Goal: Information Seeking & Learning: Learn about a topic

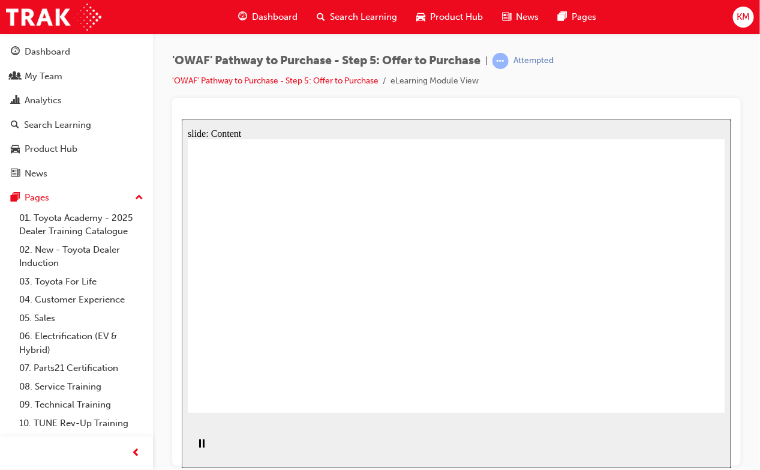
drag, startPoint x: 459, startPoint y: 228, endPoint x: 514, endPoint y: 223, distance: 55.5
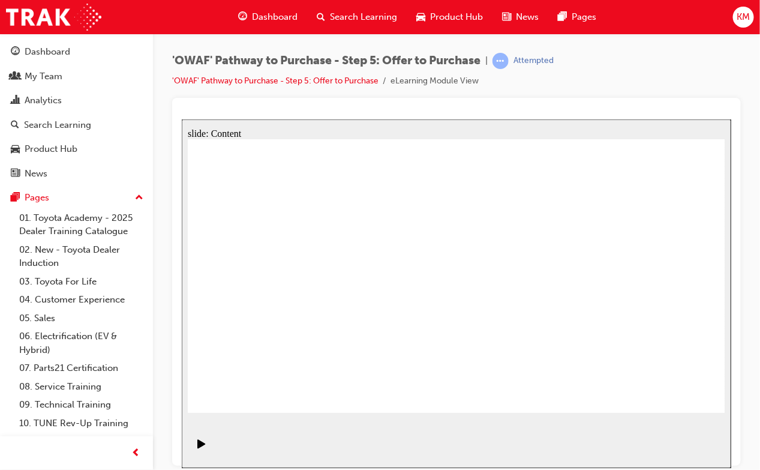
drag, startPoint x: 325, startPoint y: 179, endPoint x: 330, endPoint y: 206, distance: 28.0
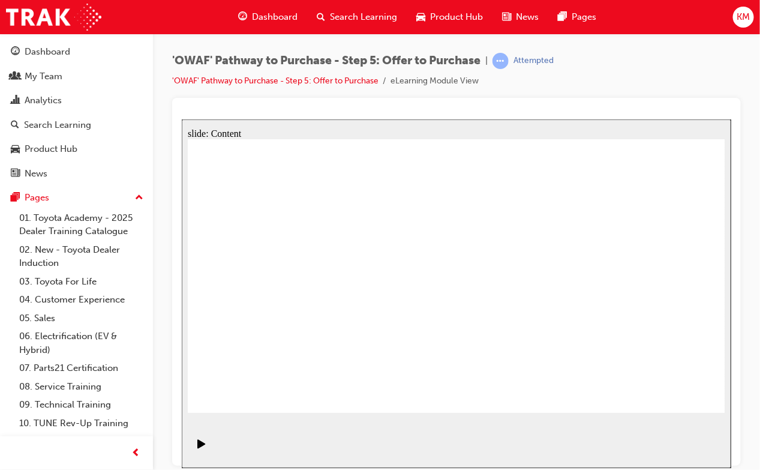
drag, startPoint x: 684, startPoint y: 385, endPoint x: 679, endPoint y: 391, distance: 7.7
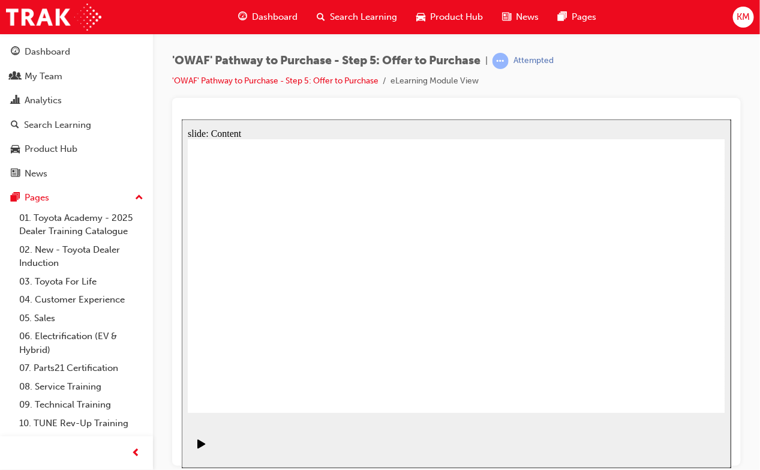
drag, startPoint x: 624, startPoint y: 368, endPoint x: 582, endPoint y: 377, distance: 43.0
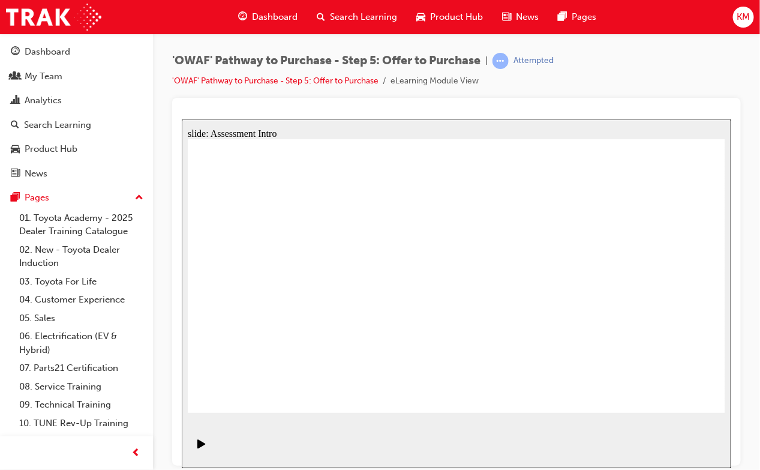
drag, startPoint x: 676, startPoint y: 224, endPoint x: 687, endPoint y: 356, distance: 131.9
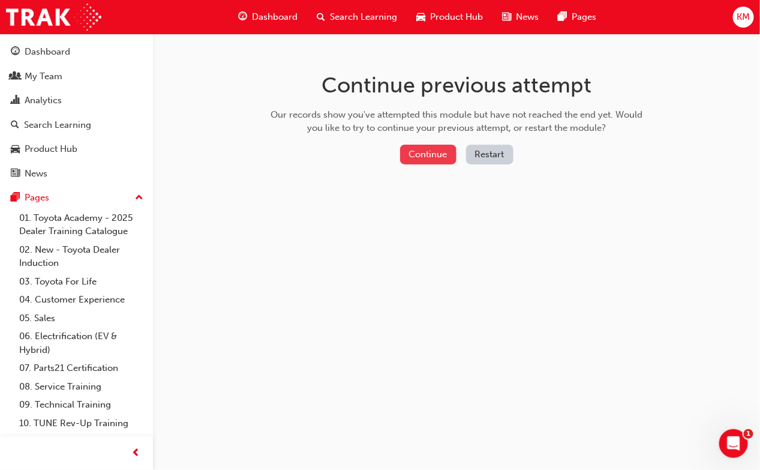
click at [433, 157] on button "Continue" at bounding box center [428, 155] width 56 height 20
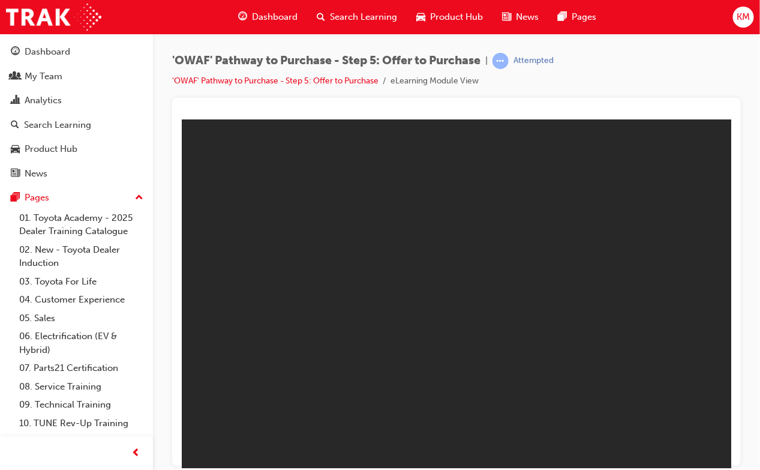
click at [471, 293] on body "Toyota Pathway to Purchase Step 5 V8_3 22102024 You are offline. Trying to reco…" at bounding box center [456, 293] width 550 height 349
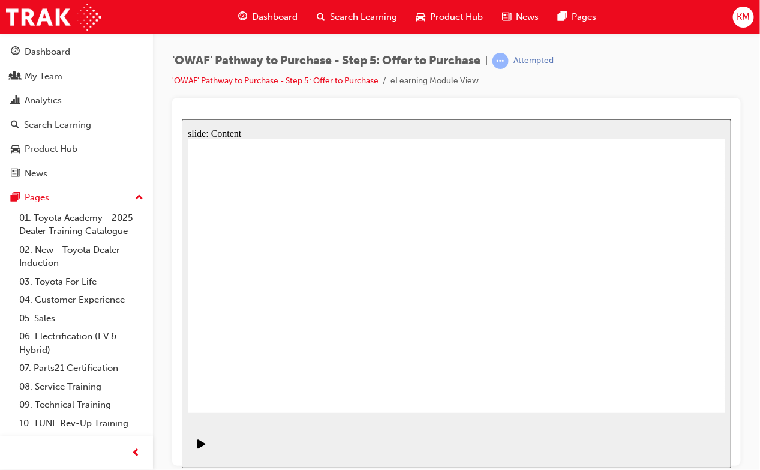
drag, startPoint x: 451, startPoint y: 361, endPoint x: 519, endPoint y: 363, distance: 68.4
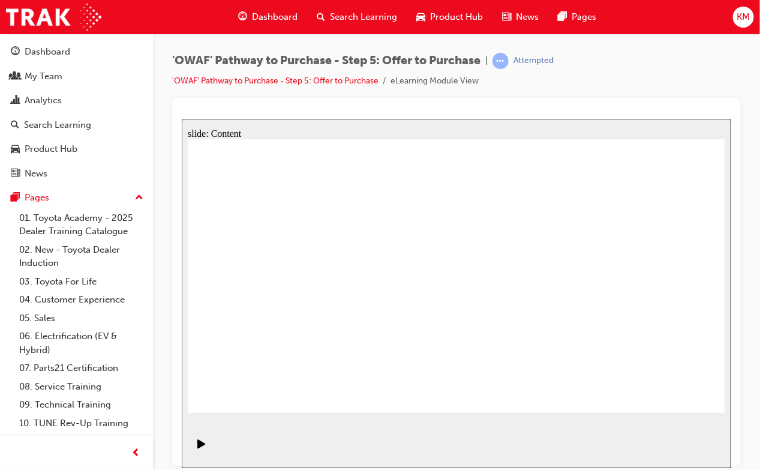
drag, startPoint x: 571, startPoint y: 363, endPoint x: 673, endPoint y: 369, distance: 101.6
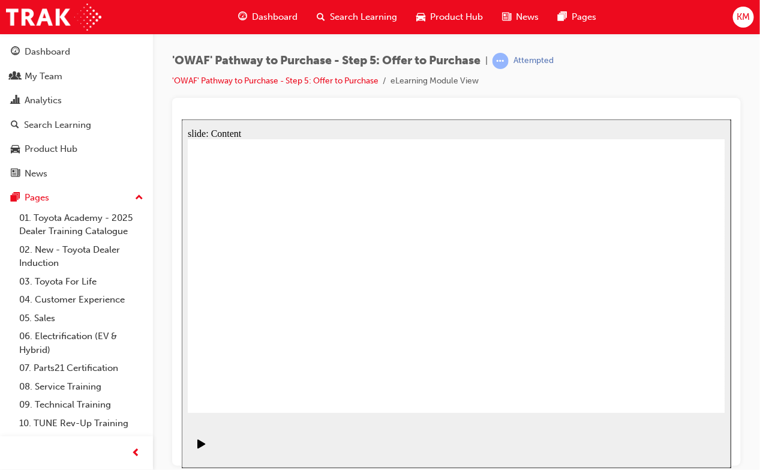
drag, startPoint x: 691, startPoint y: 366, endPoint x: 484, endPoint y: 383, distance: 208.4
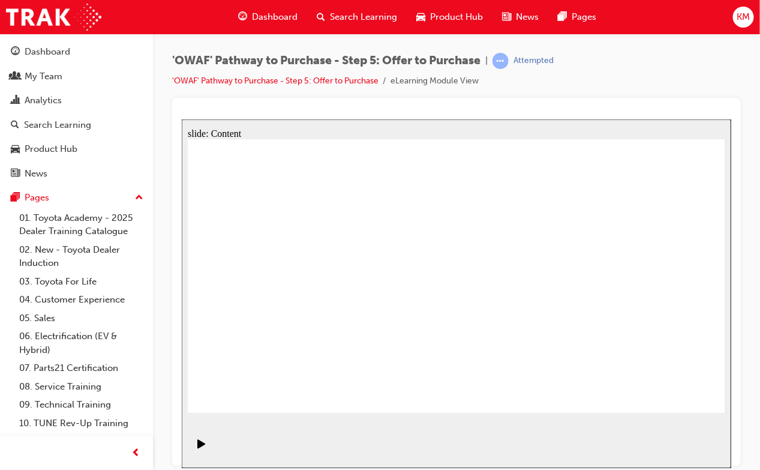
drag, startPoint x: 496, startPoint y: 248, endPoint x: 315, endPoint y: 256, distance: 180.8
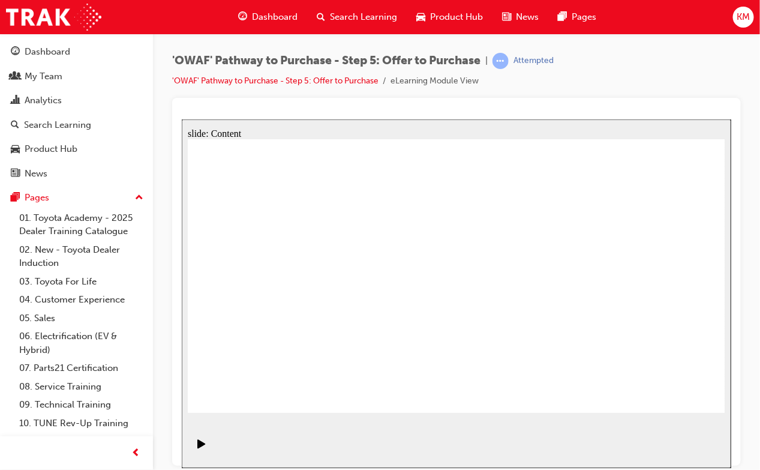
drag, startPoint x: 267, startPoint y: 293, endPoint x: 334, endPoint y: 259, distance: 75.2
drag, startPoint x: 367, startPoint y: 236, endPoint x: 468, endPoint y: 232, distance: 100.9
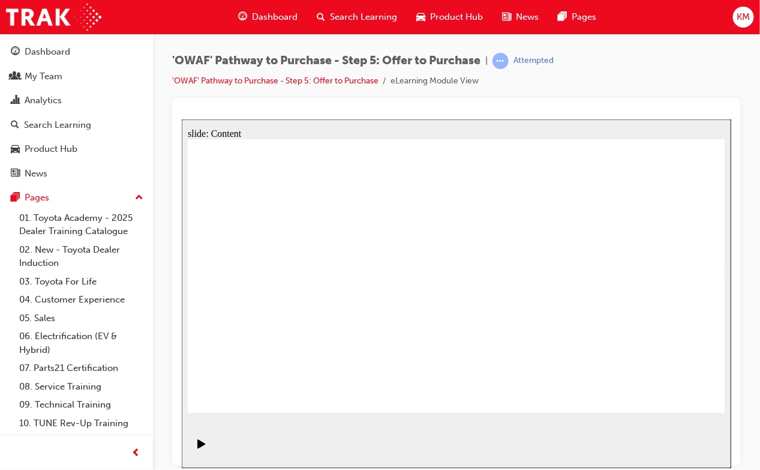
drag, startPoint x: 606, startPoint y: 221, endPoint x: 669, endPoint y: 221, distance: 63.6
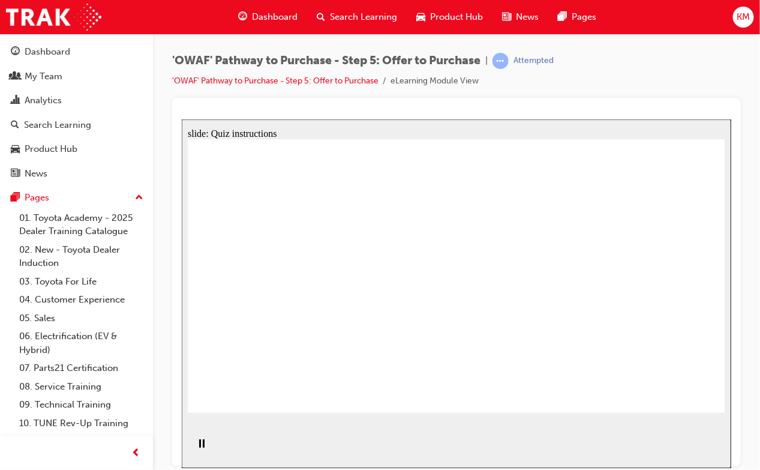
radio input "true"
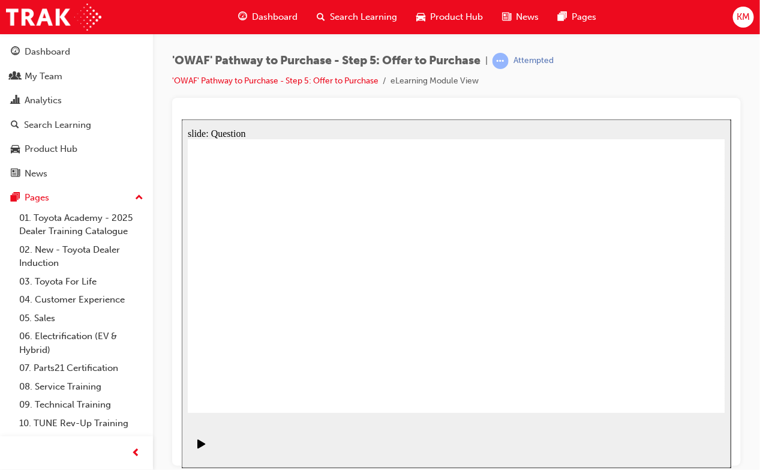
drag, startPoint x: 654, startPoint y: 271, endPoint x: 290, endPoint y: 335, distance: 369.3
drag, startPoint x: 582, startPoint y: 261, endPoint x: 412, endPoint y: 329, distance: 182.3
drag, startPoint x: 427, startPoint y: 255, endPoint x: 520, endPoint y: 325, distance: 116.2
drag, startPoint x: 266, startPoint y: 266, endPoint x: 655, endPoint y: 342, distance: 396.2
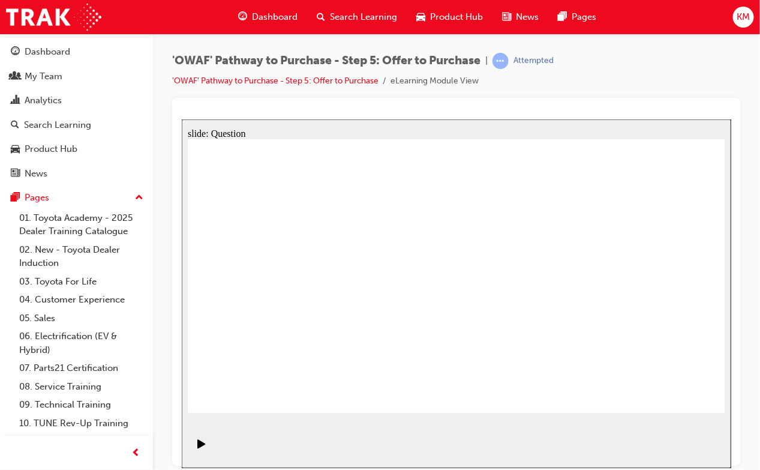
drag, startPoint x: 263, startPoint y: 268, endPoint x: 543, endPoint y: 335, distance: 287.1
drag, startPoint x: 412, startPoint y: 261, endPoint x: 633, endPoint y: 332, distance: 231.9
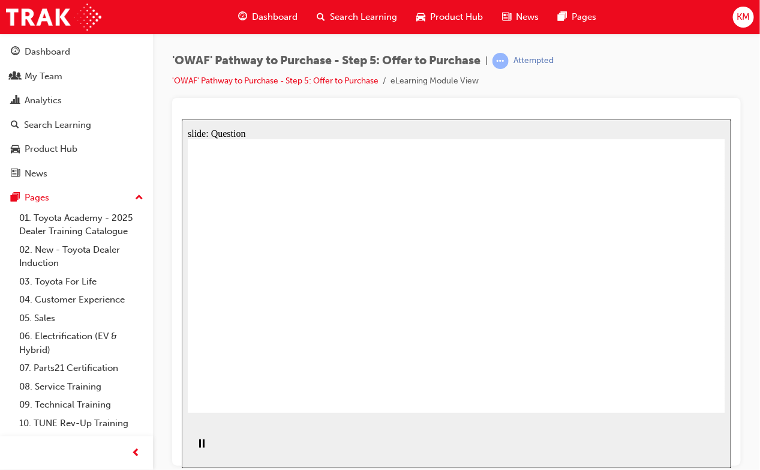
drag, startPoint x: 574, startPoint y: 261, endPoint x: 438, endPoint y: 256, distance: 135.7
drag, startPoint x: 558, startPoint y: 299, endPoint x: 423, endPoint y: 285, distance: 135.8
drag, startPoint x: 571, startPoint y: 341, endPoint x: 439, endPoint y: 323, distance: 133.2
drag, startPoint x: 658, startPoint y: 251, endPoint x: 316, endPoint y: 243, distance: 342.8
drag, startPoint x: 652, startPoint y: 301, endPoint x: 298, endPoint y: 279, distance: 355.4
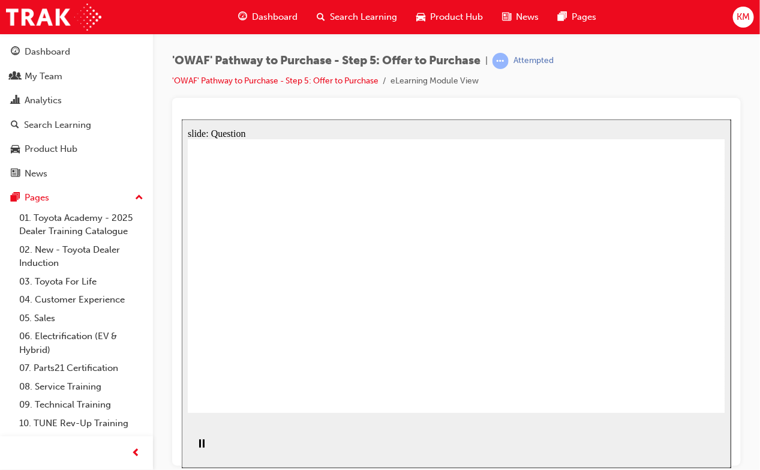
drag, startPoint x: 654, startPoint y: 339, endPoint x: 308, endPoint y: 324, distance: 345.4
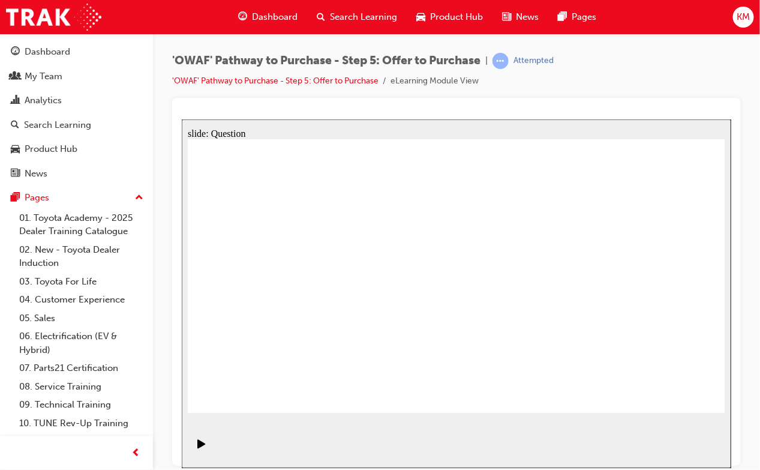
checkbox input "true"
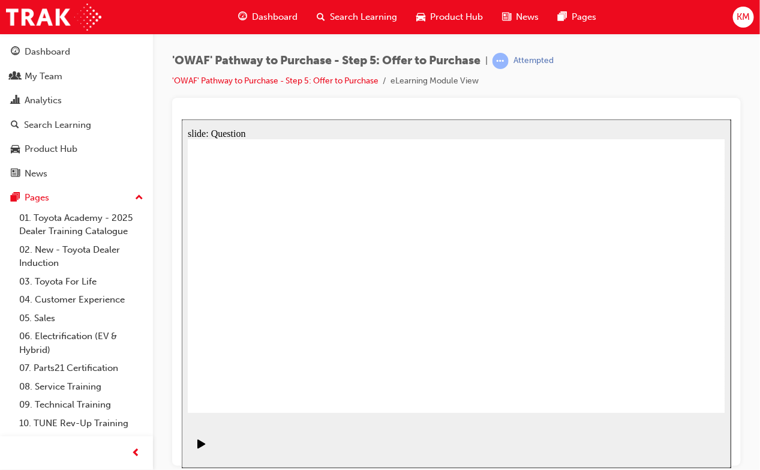
checkbox input "false"
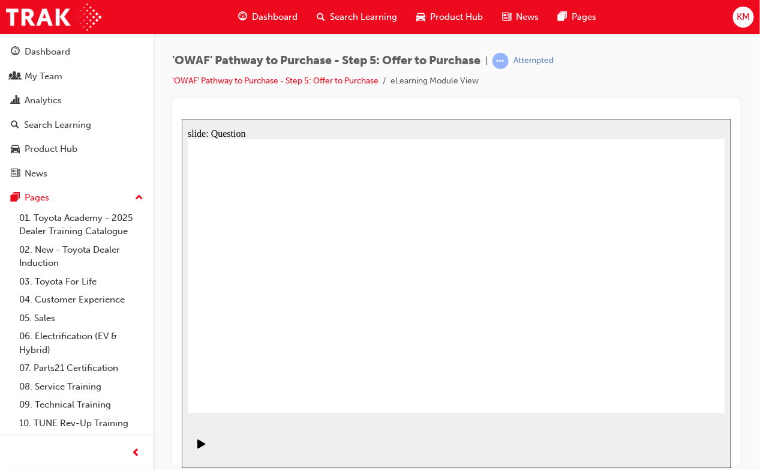
checkbox input "false"
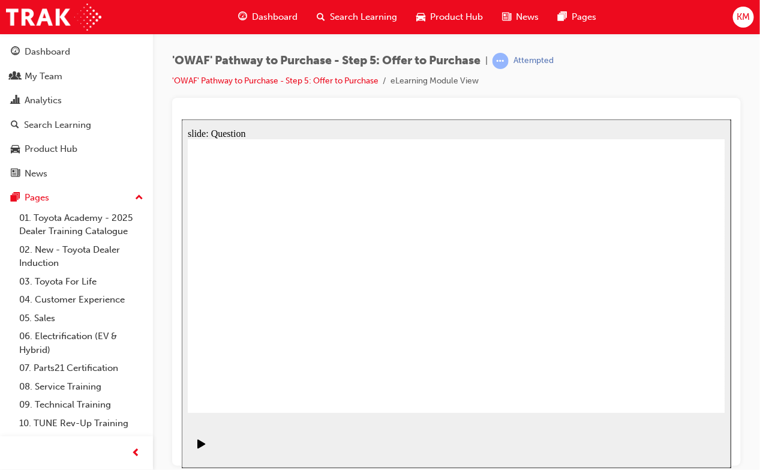
radio input "true"
radio input "false"
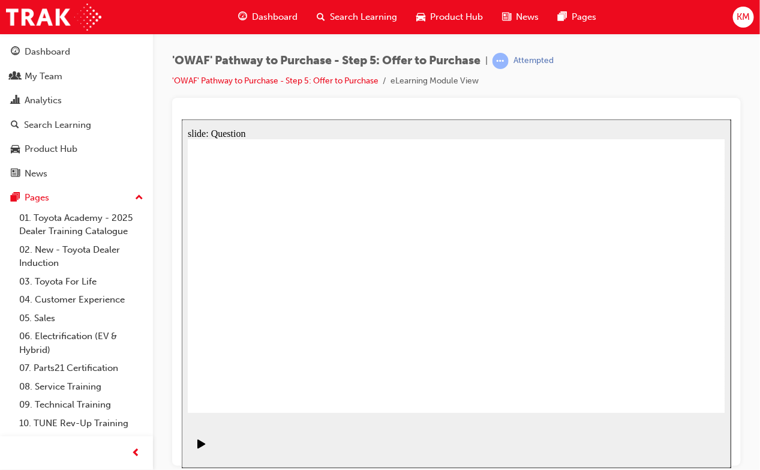
radio input "true"
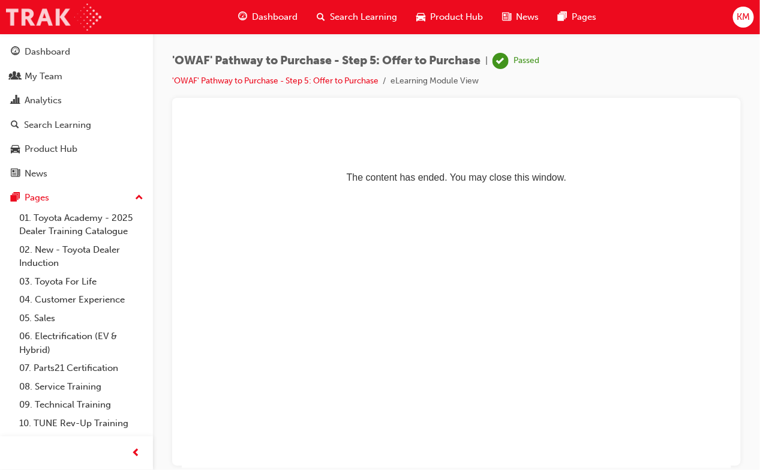
click at [37, 15] on img at bounding box center [53, 17] width 95 height 27
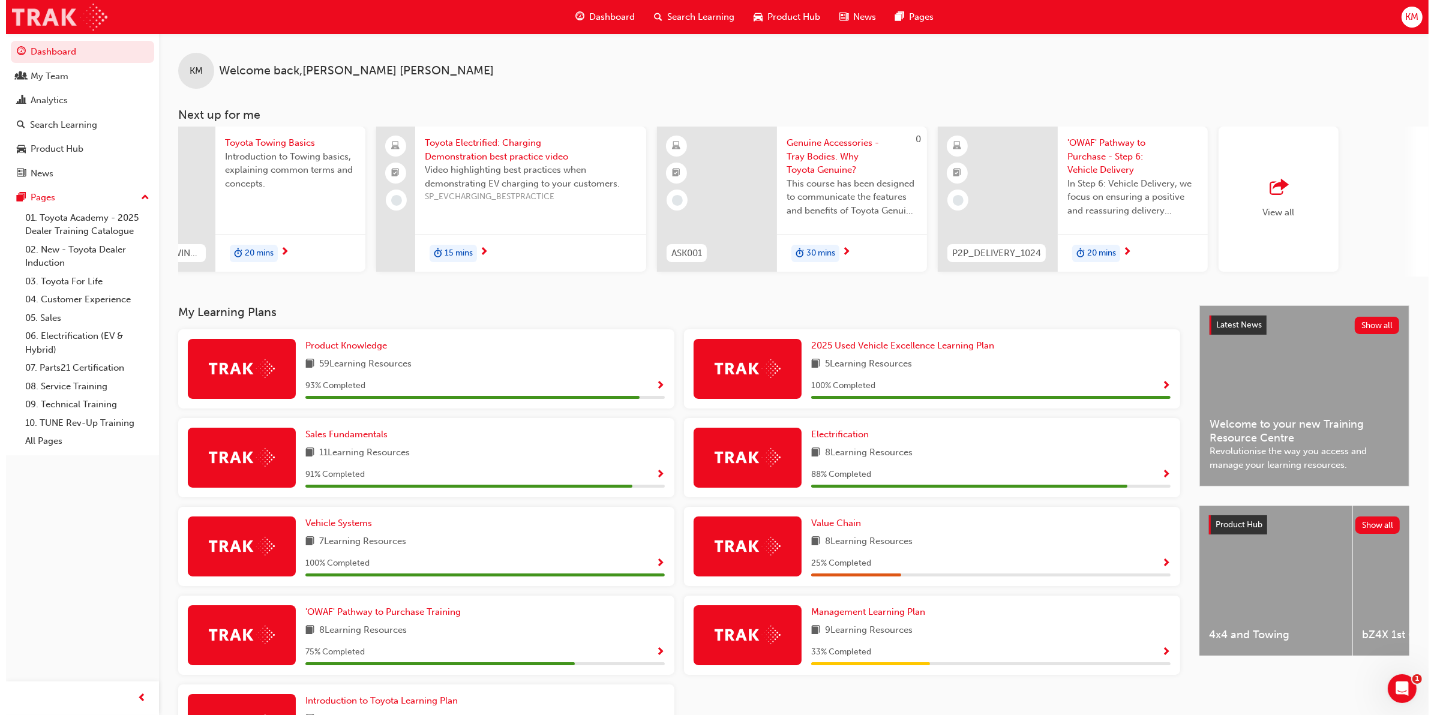
scroll to position [0, 433]
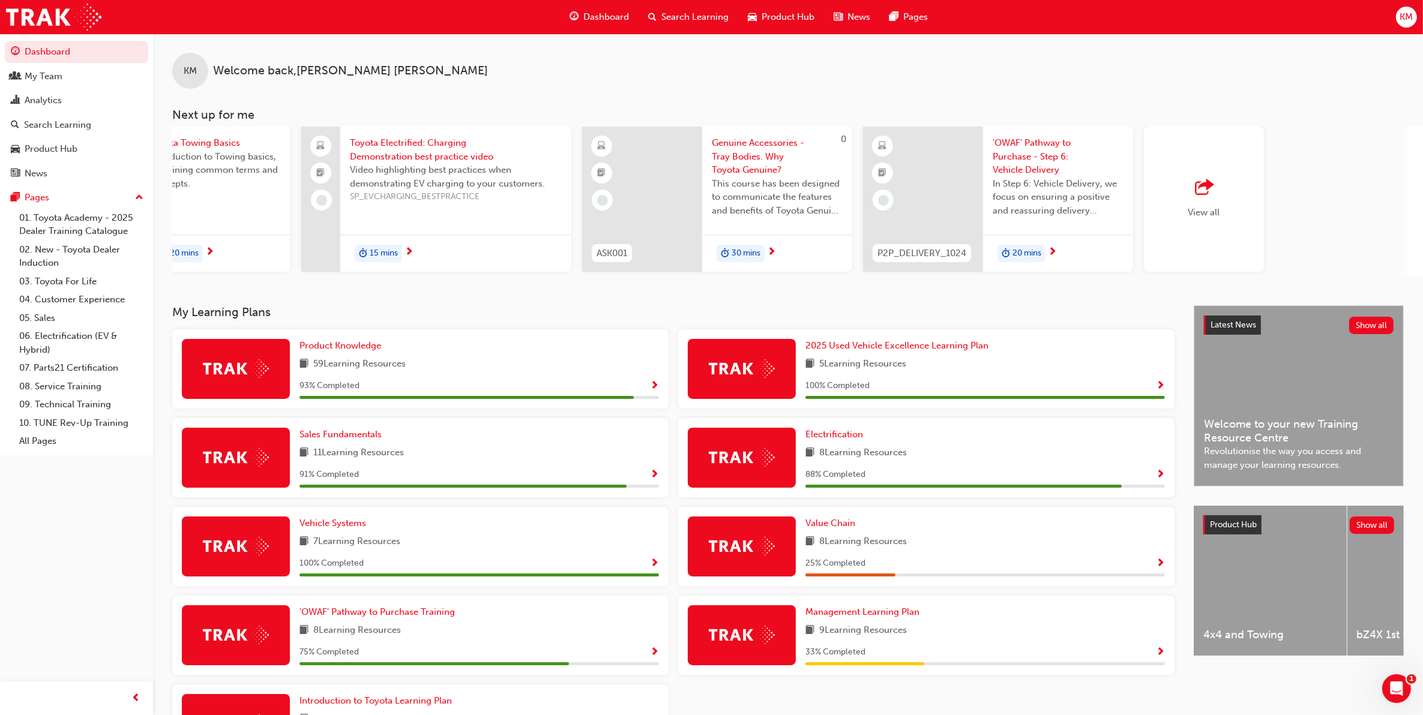
click at [1033, 145] on span "'OWAF' Pathway to Purchase - Step 6: Vehicle Delivery" at bounding box center [1058, 156] width 131 height 41
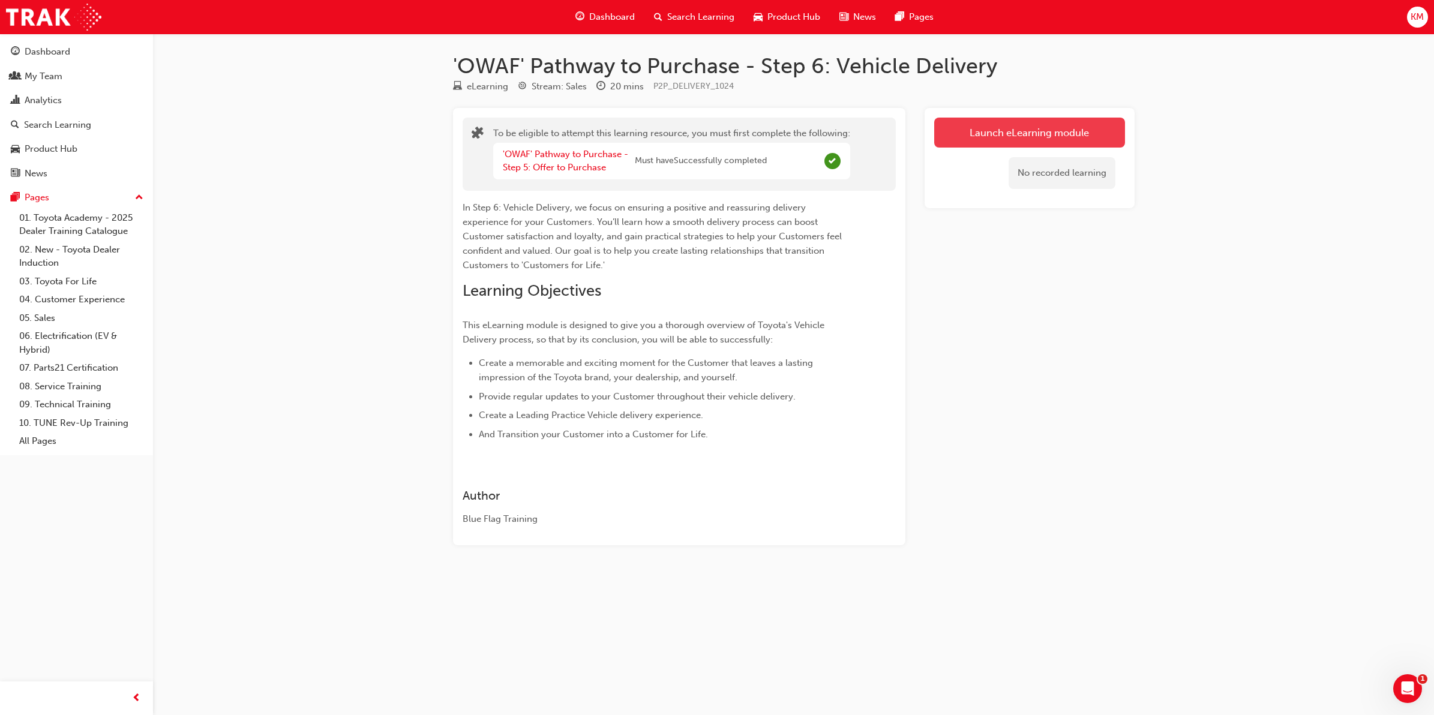
click at [1028, 132] on button "Launch eLearning module" at bounding box center [1029, 133] width 191 height 30
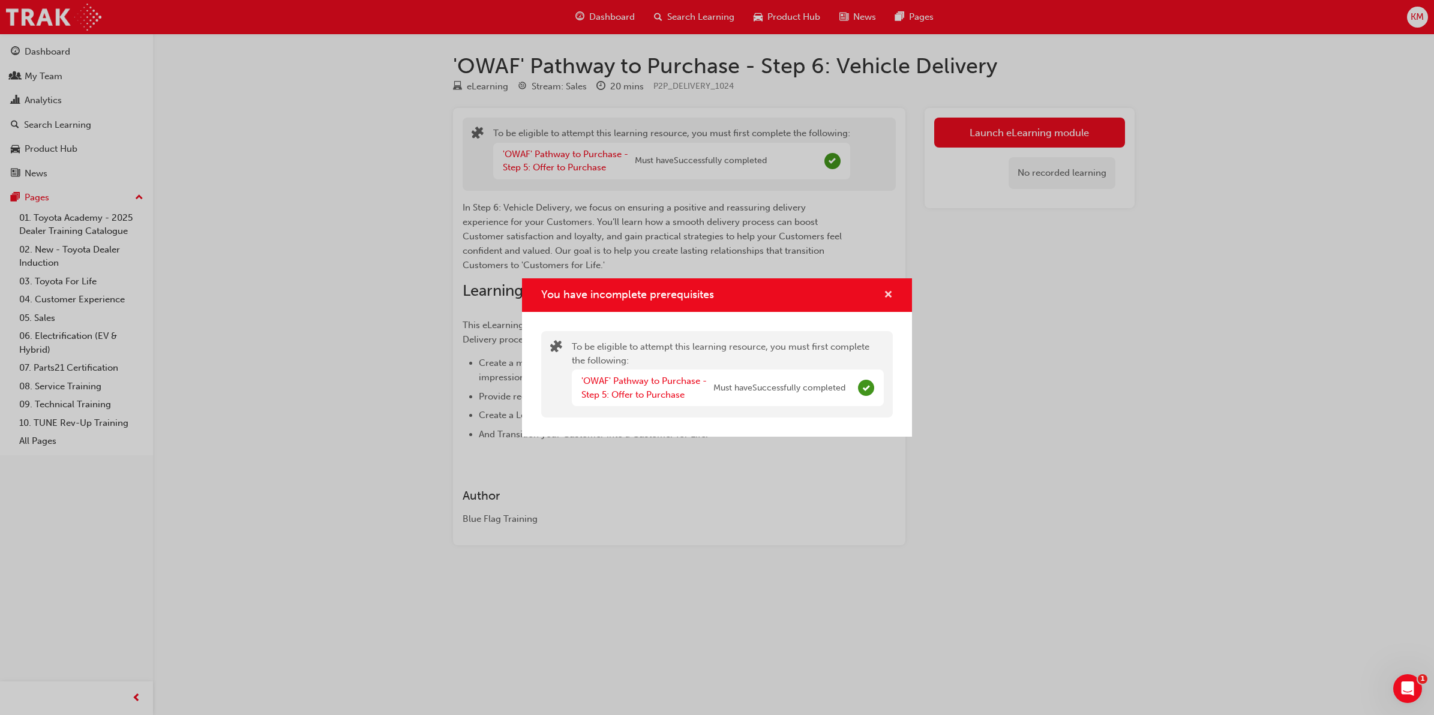
click at [888, 292] on span "cross-icon" at bounding box center [888, 295] width 9 height 11
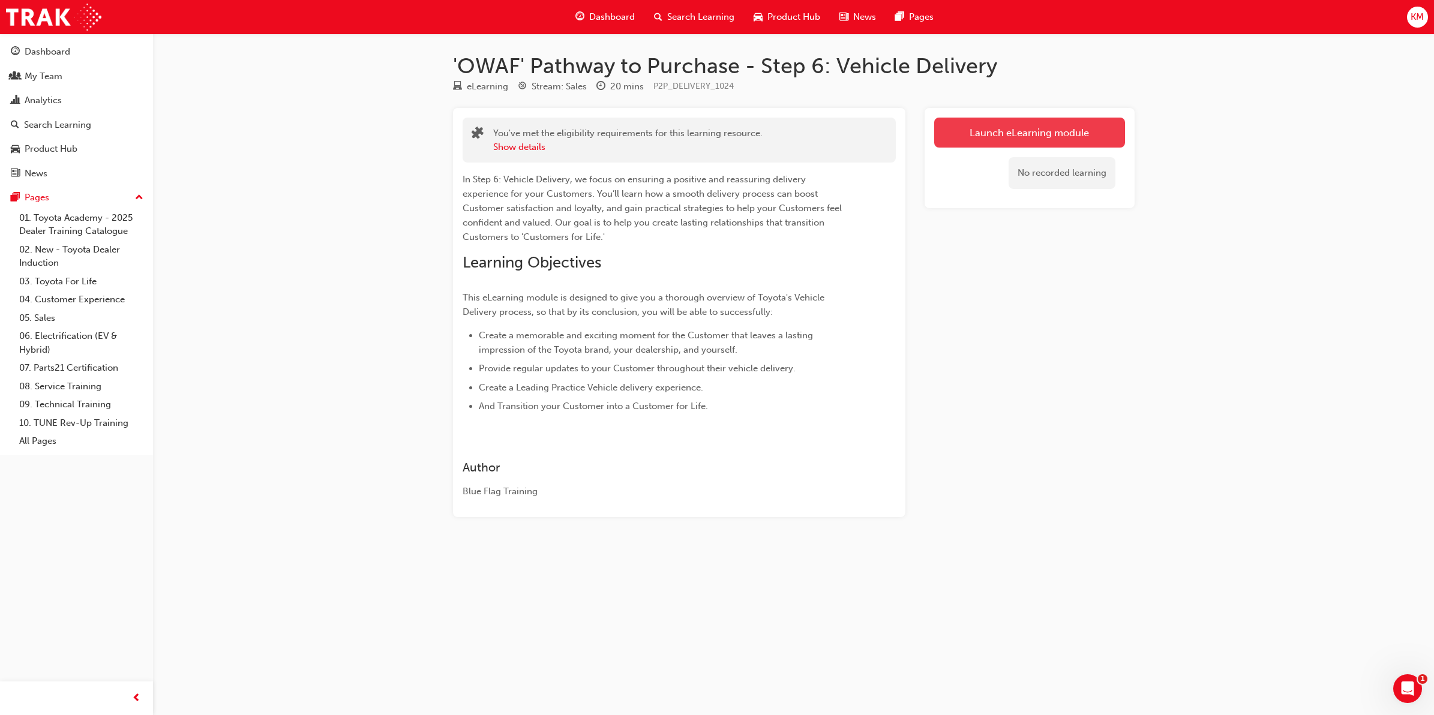
click at [1008, 140] on link "Launch eLearning module" at bounding box center [1029, 133] width 191 height 30
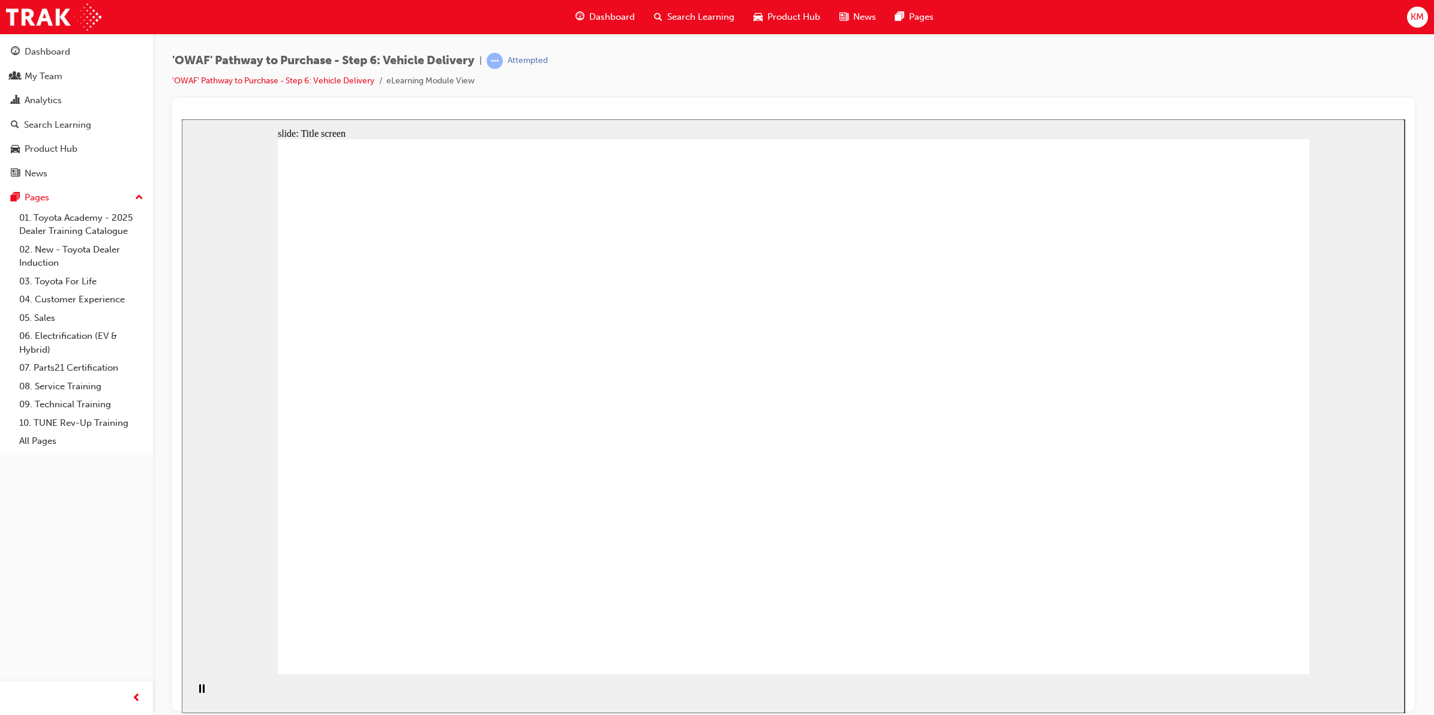
drag, startPoint x: 1205, startPoint y: 654, endPoint x: 1237, endPoint y: 640, distance: 35.5
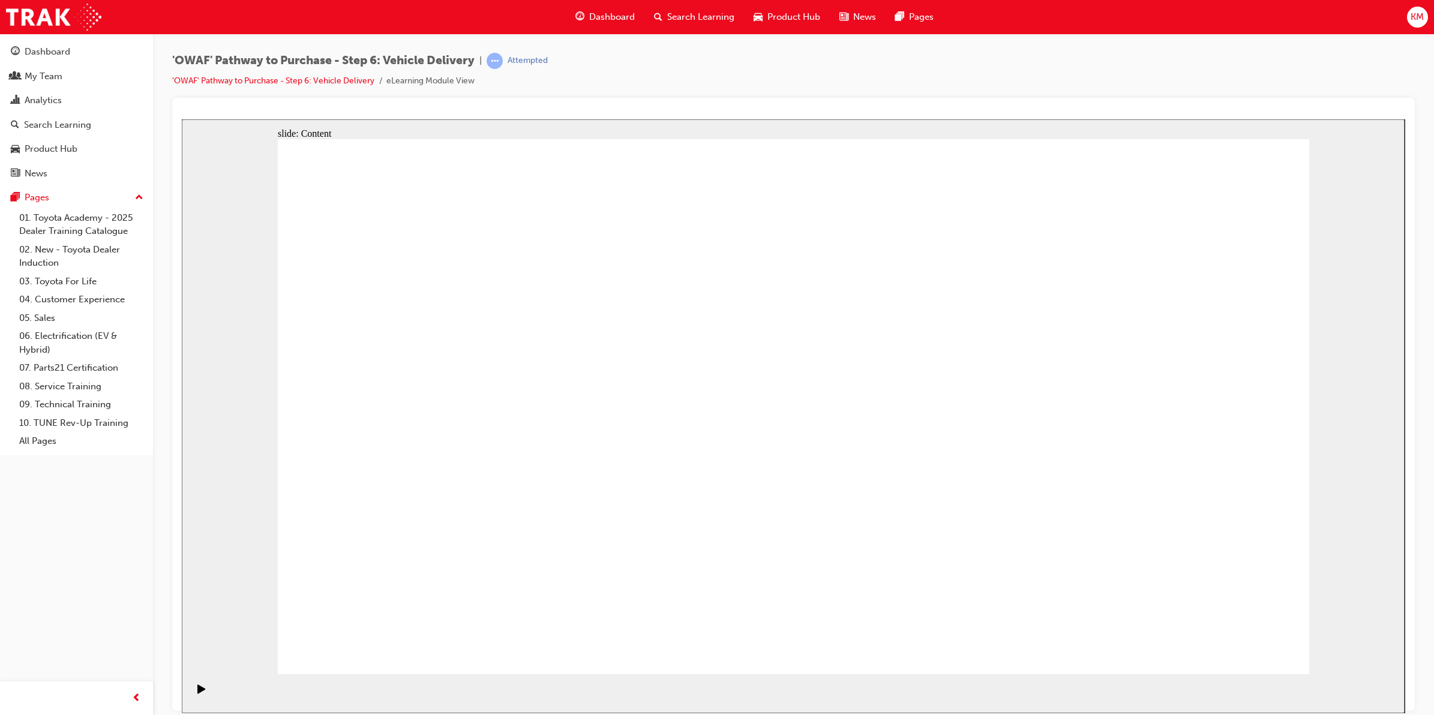
drag, startPoint x: 1226, startPoint y: 653, endPoint x: 1194, endPoint y: 633, distance: 37.0
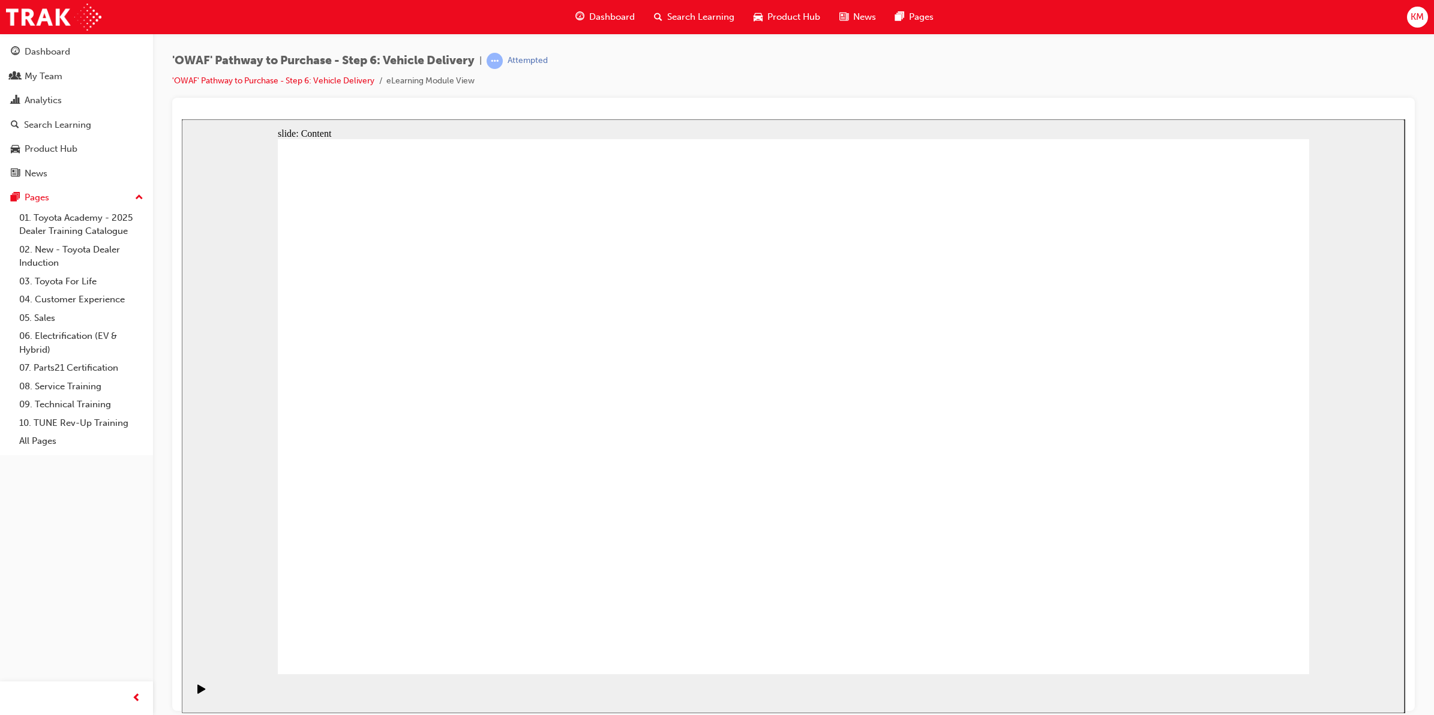
drag, startPoint x: 443, startPoint y: 421, endPoint x: 421, endPoint y: 427, distance: 23.0
